Goal: Check status: Check status

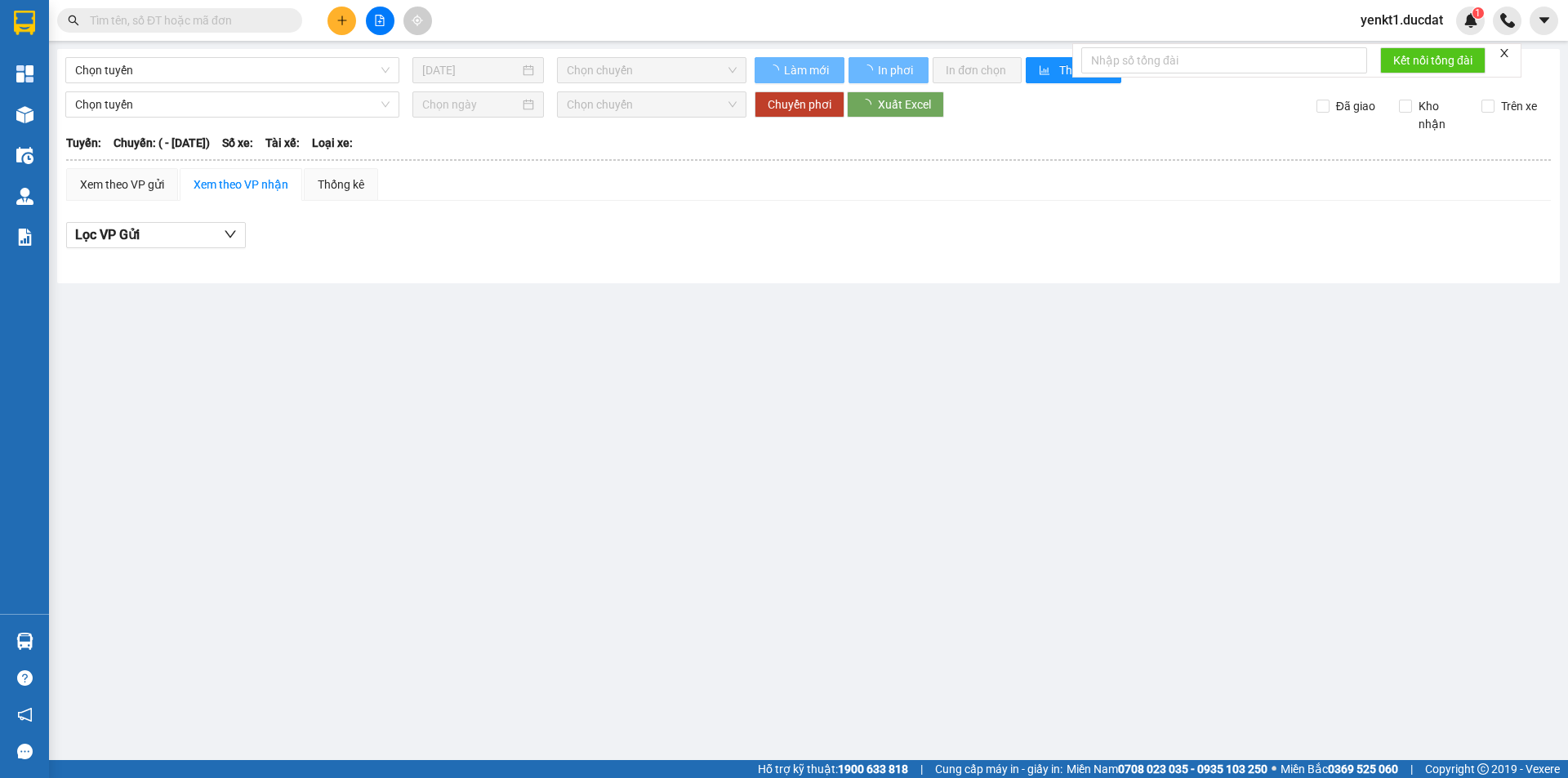
click at [213, 25] on input "text" at bounding box center [186, 20] width 193 height 18
paste input "0859350589"
type input "0859350589"
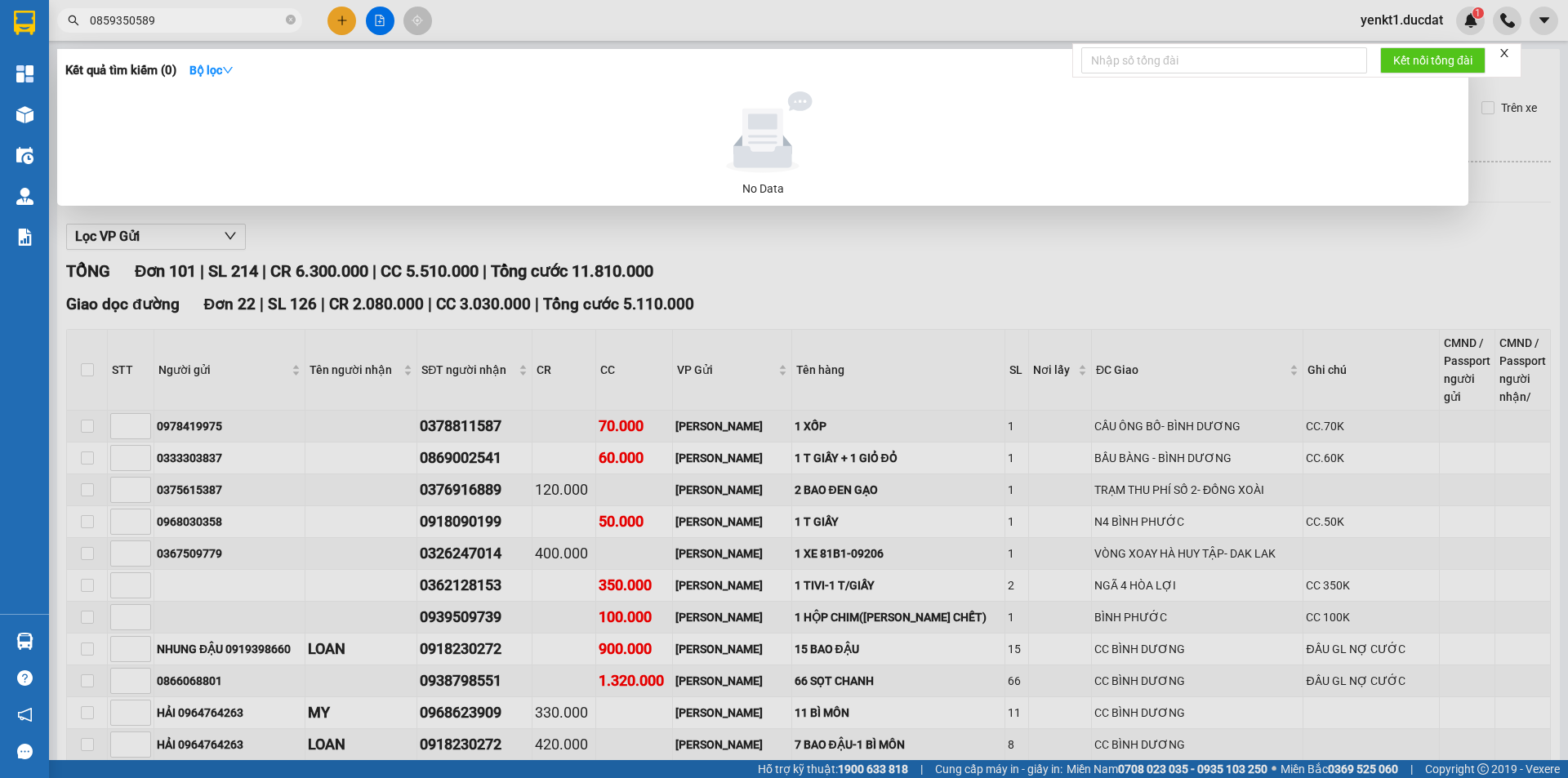
type input "28/08/2022"
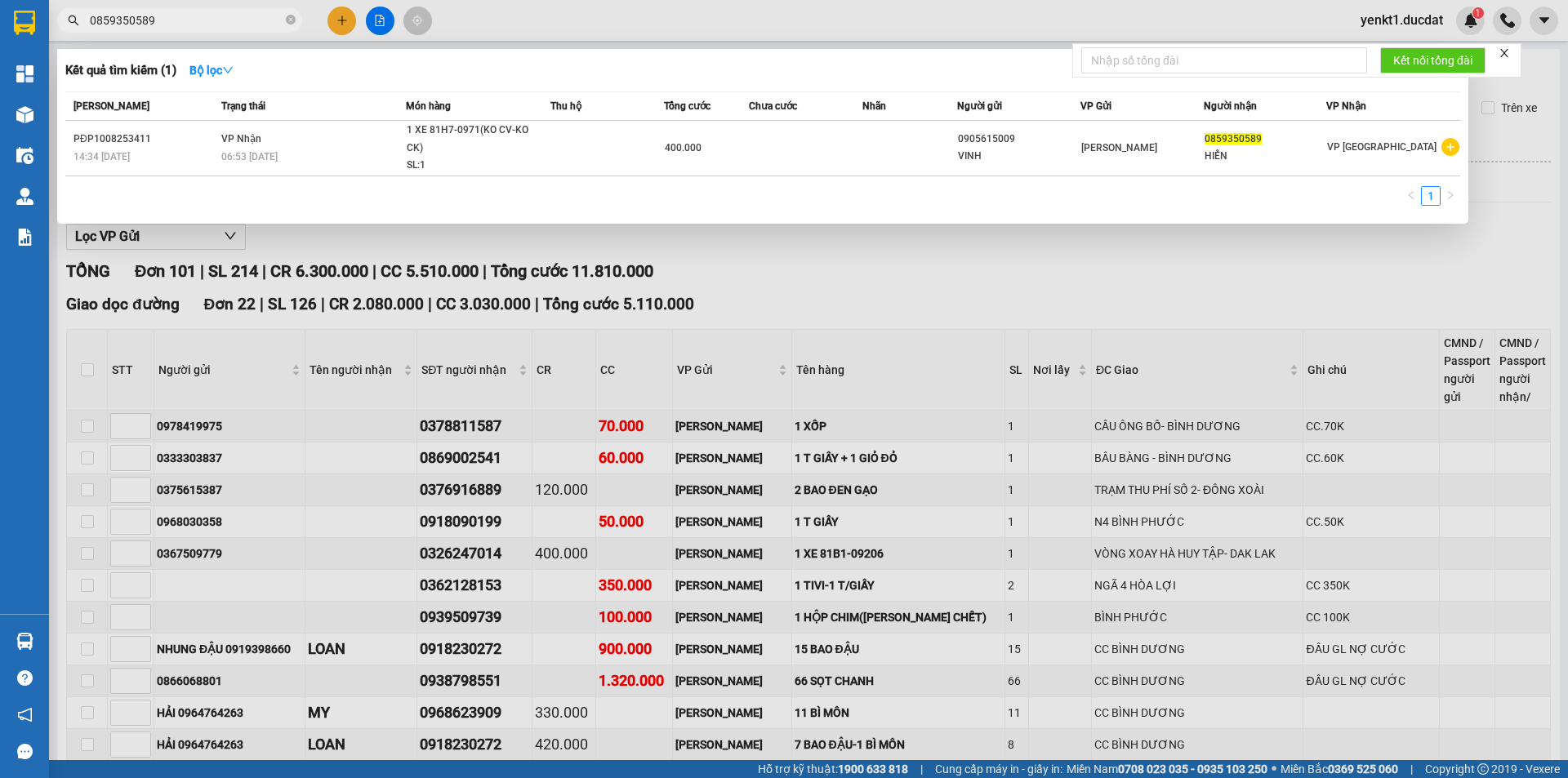
type input "0859350589"
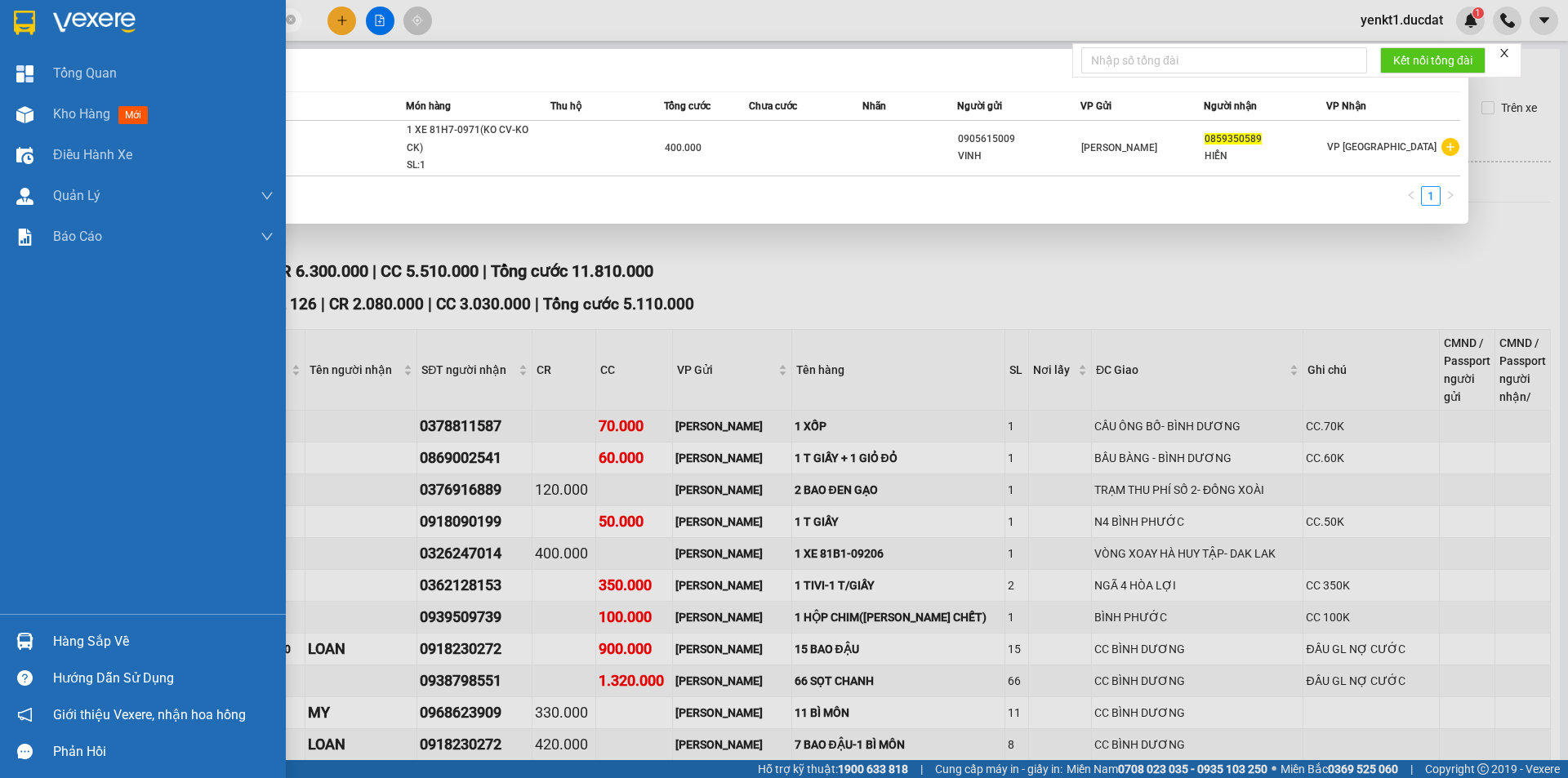
click at [0, 13] on div at bounding box center [143, 26] width 285 height 53
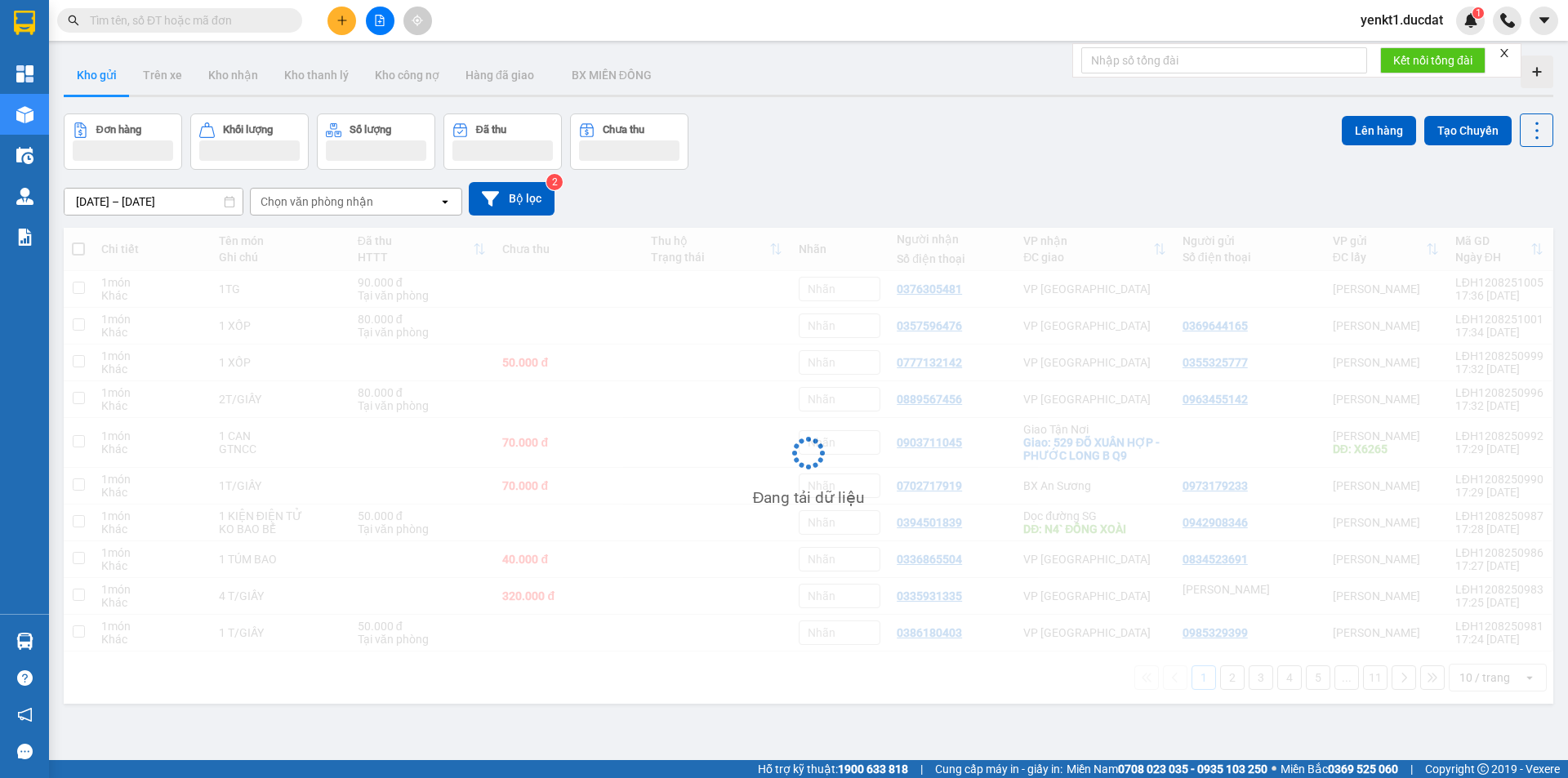
click at [201, 17] on input "text" at bounding box center [186, 20] width 193 height 18
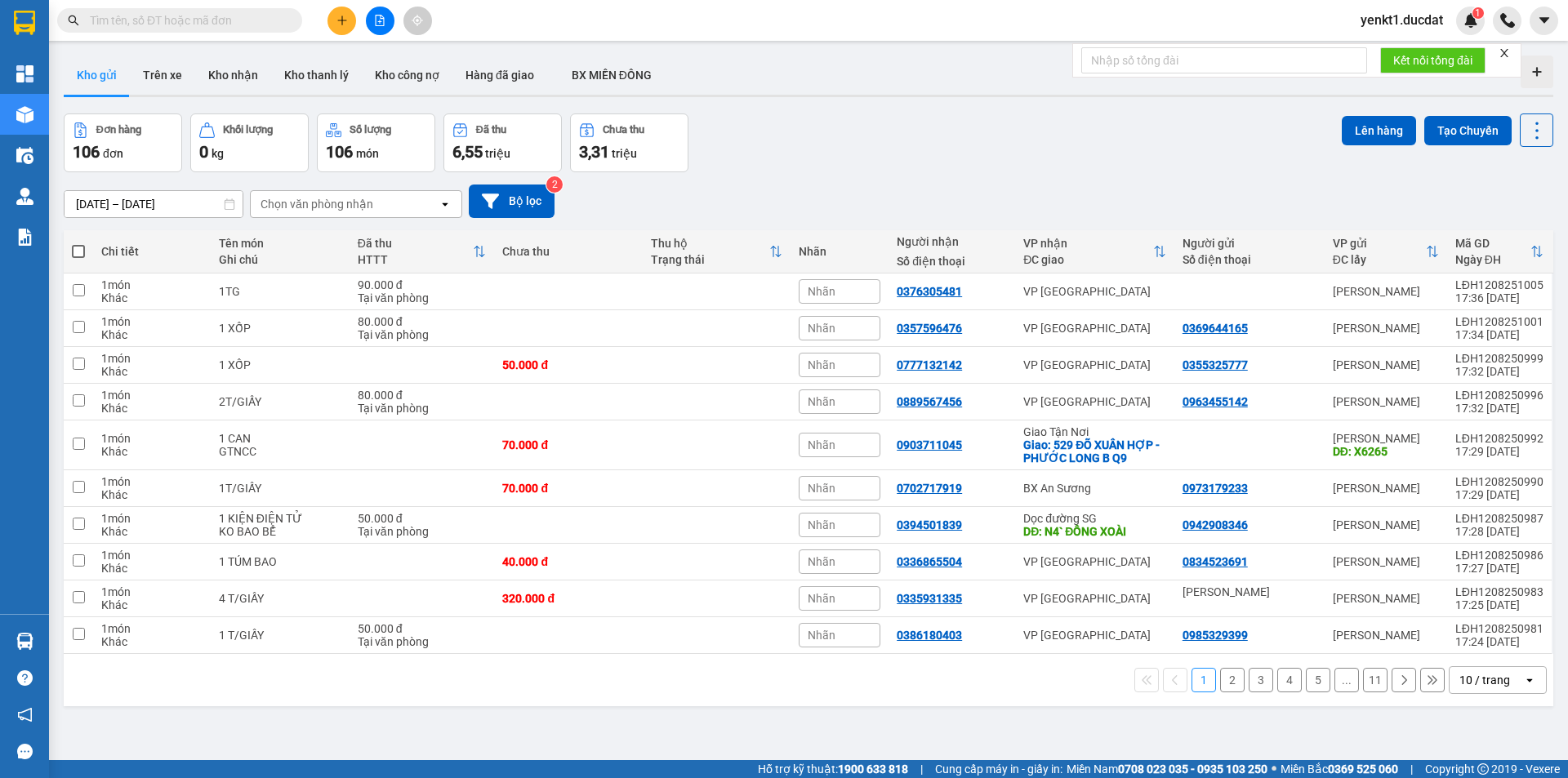
paste input "0982464453"
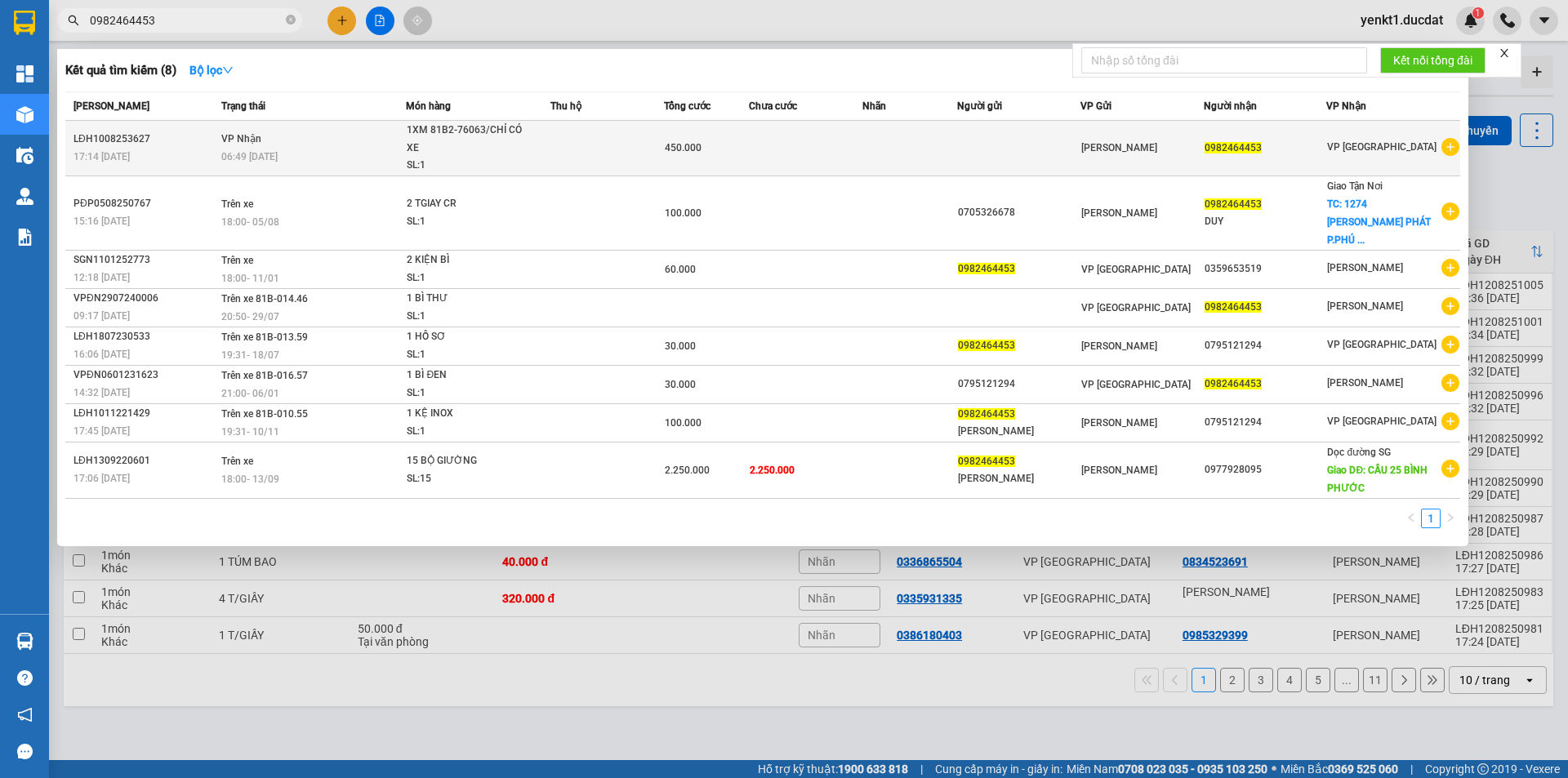
type input "0982464453"
click at [318, 147] on td "VP Nhận 06:49 [DATE]" at bounding box center [311, 148] width 190 height 56
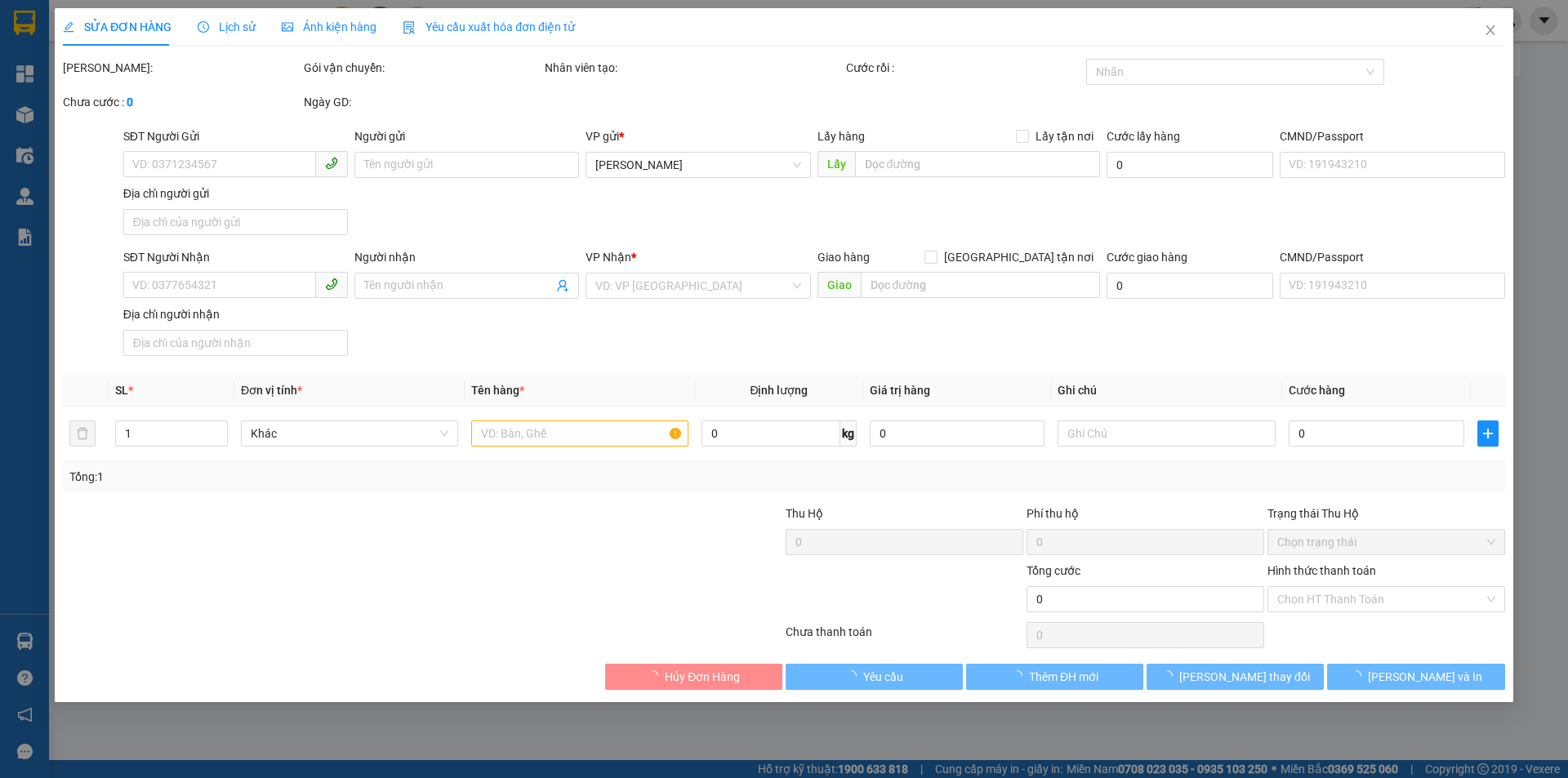
type input "0982464453"
type input "450.000"
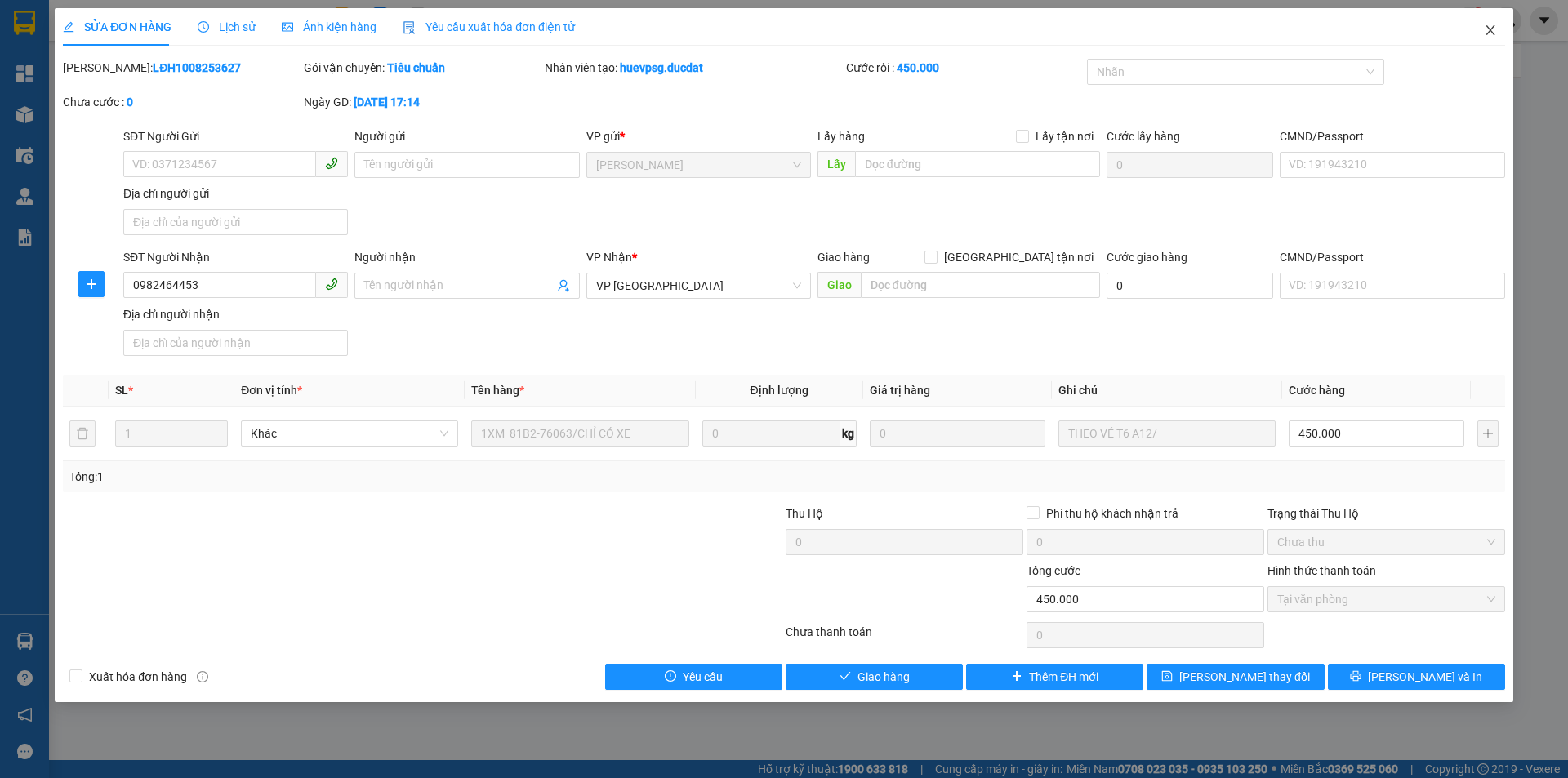
click at [1498, 26] on span "Close" at bounding box center [1490, 30] width 45 height 45
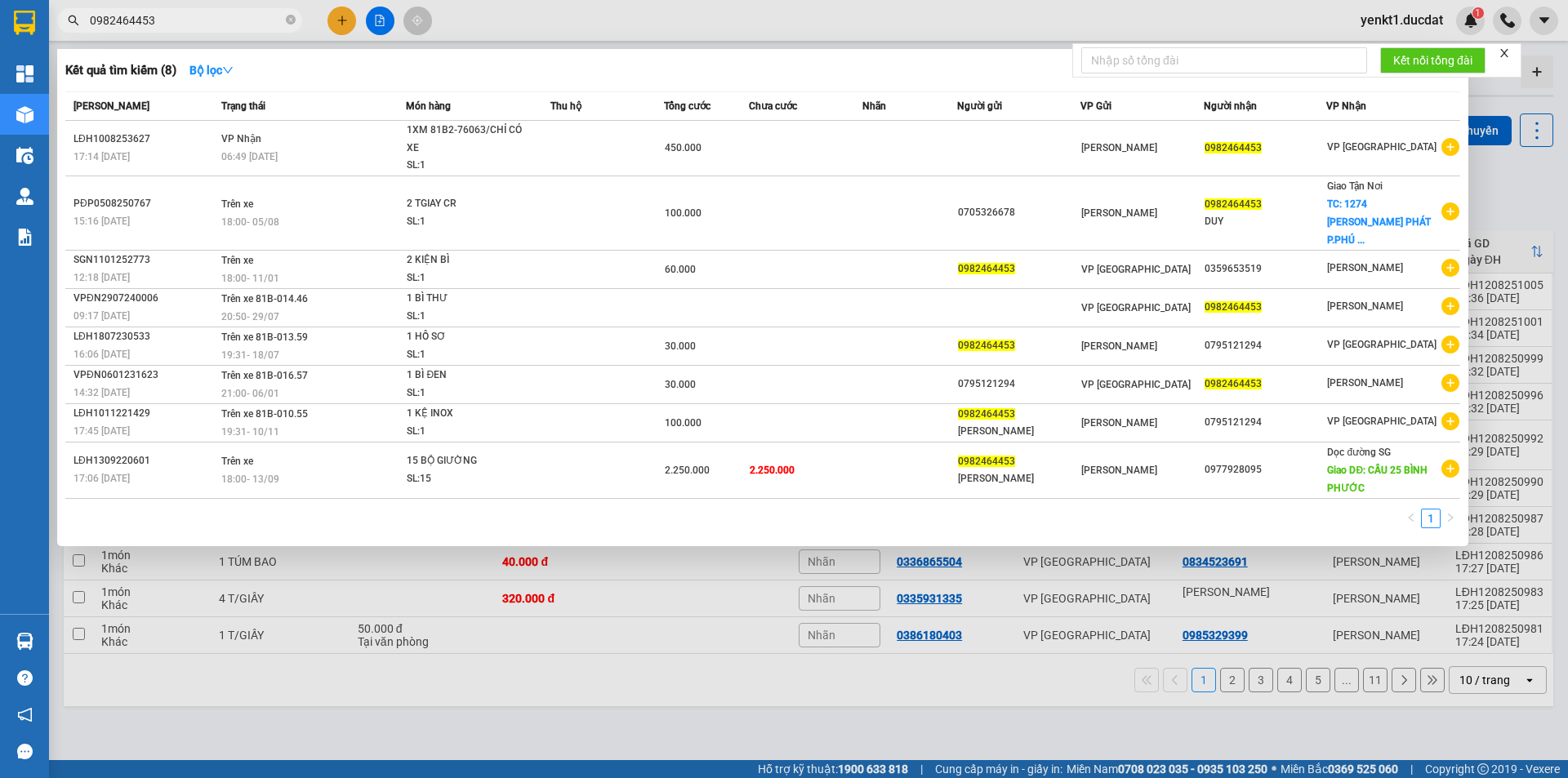
drag, startPoint x: 241, startPoint y: 24, endPoint x: 0, endPoint y: 17, distance: 241.1
click at [0, 17] on section "Kết quả tìm kiếm ( 8 ) Bộ lọc Mã ĐH Trạng thái Món hàng Thu hộ Tổng cước Chưa c…" at bounding box center [784, 389] width 1568 height 778
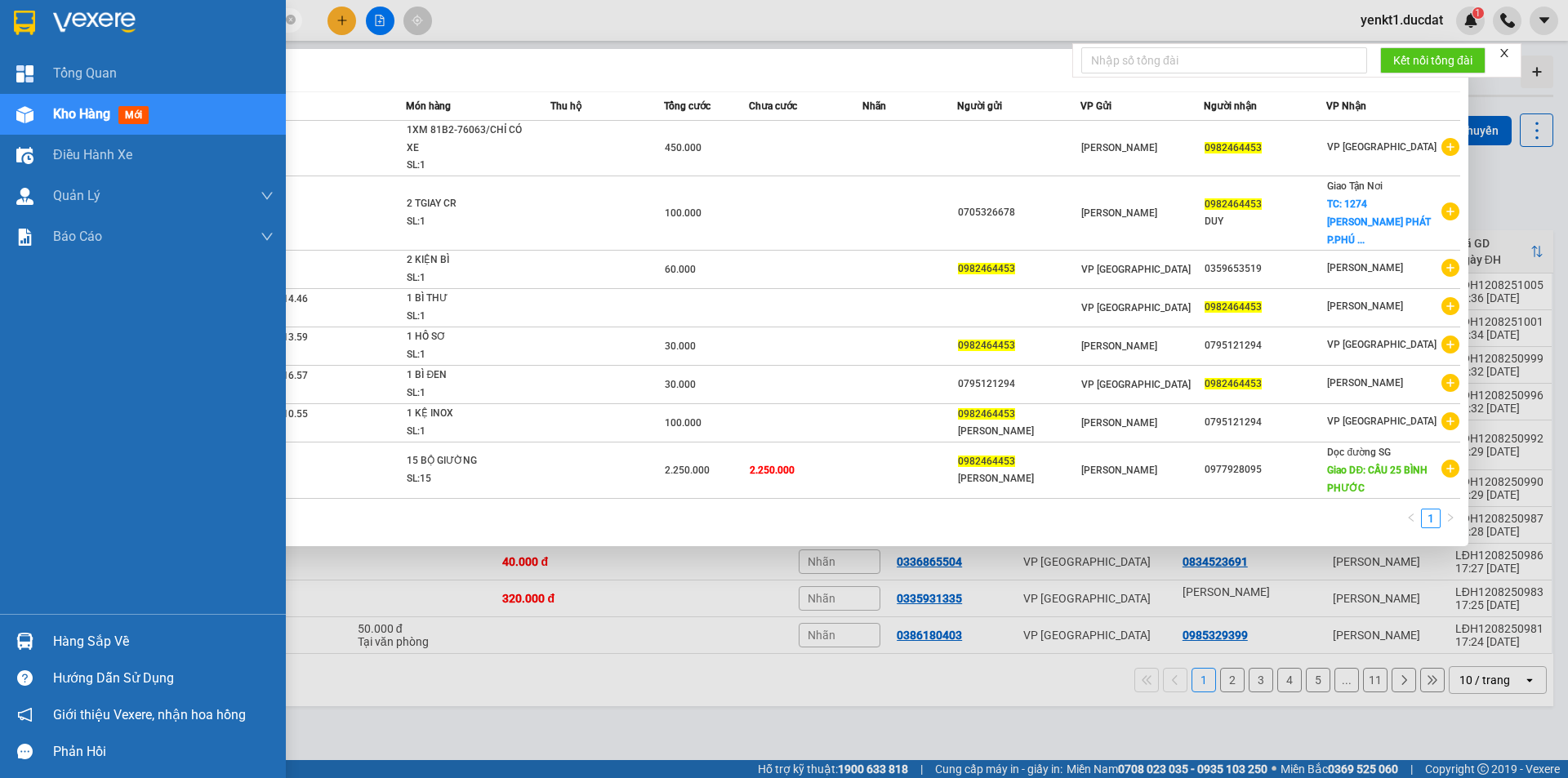
paste input "34966396"
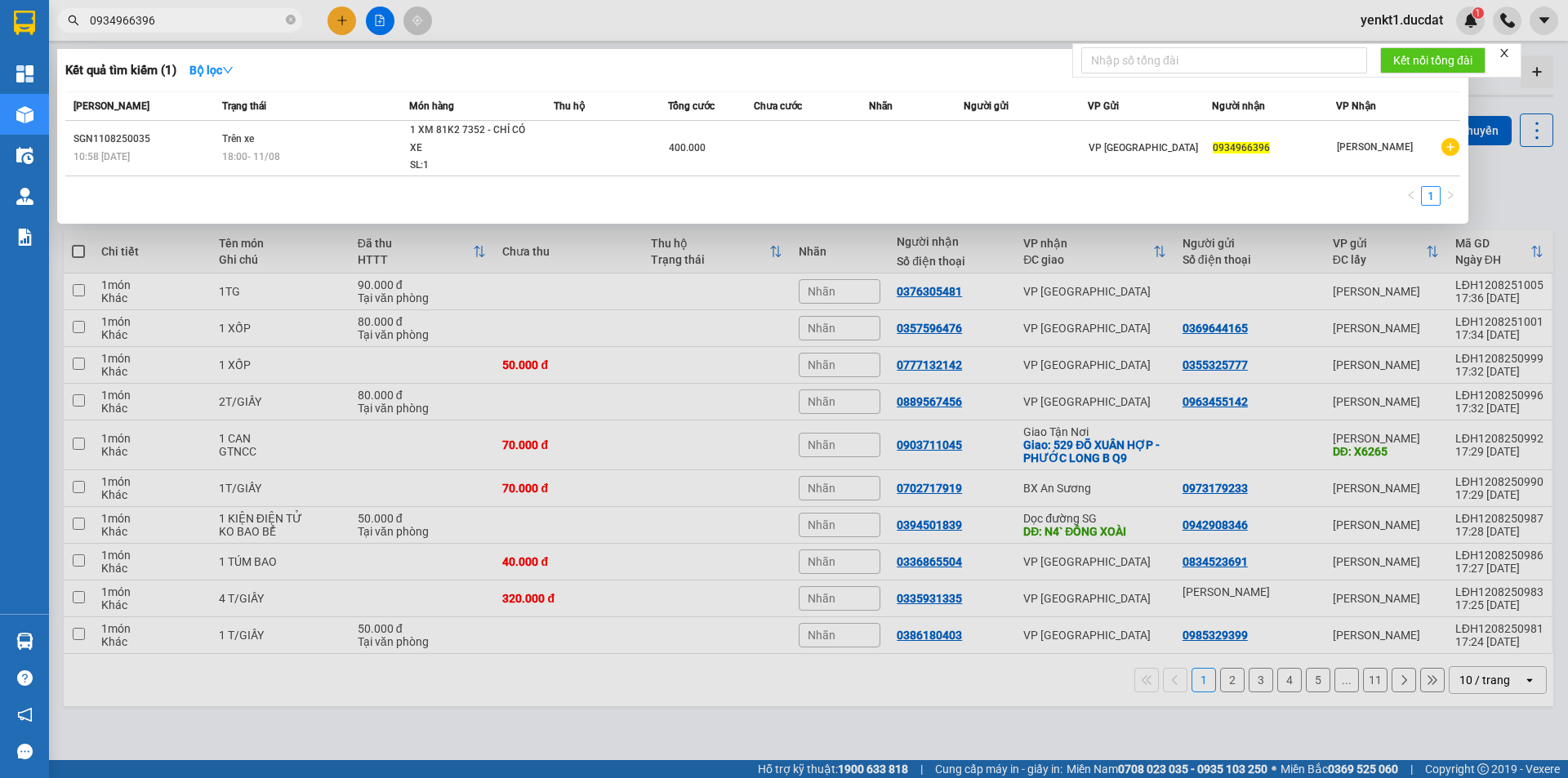
type input "0934966396"
